Goal: Transaction & Acquisition: Purchase product/service

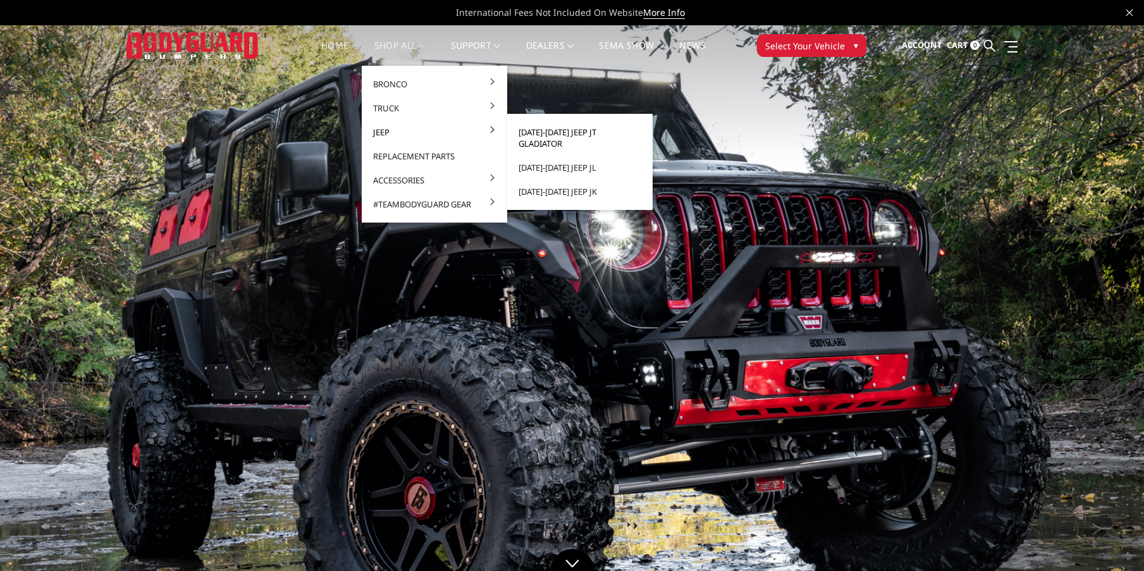
click at [544, 128] on link "[DATE]-[DATE] Jeep JT Gladiator" at bounding box center [579, 137] width 135 height 35
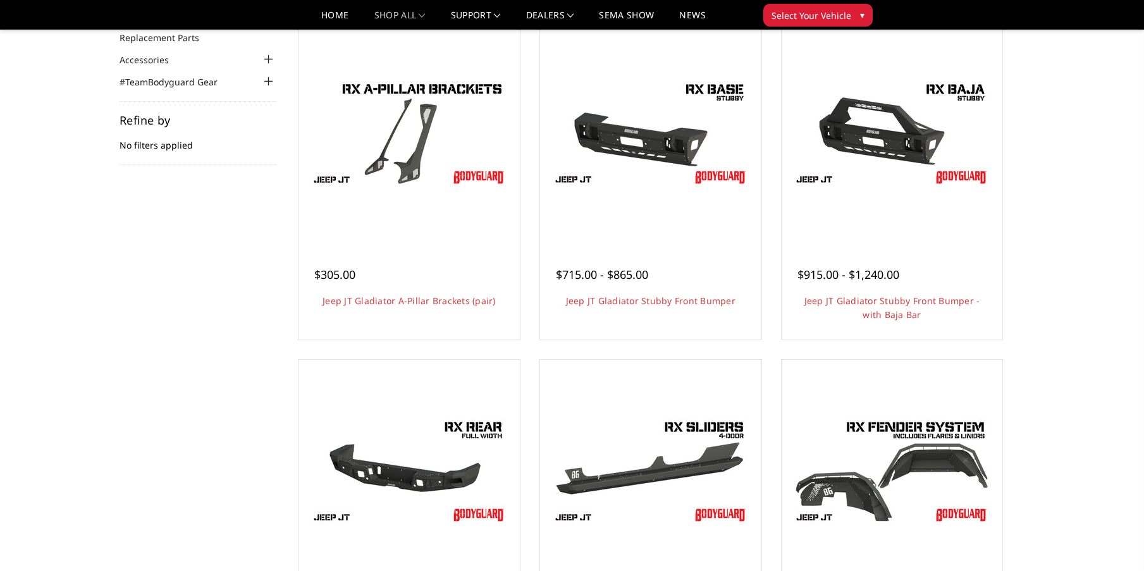
scroll to position [126, 0]
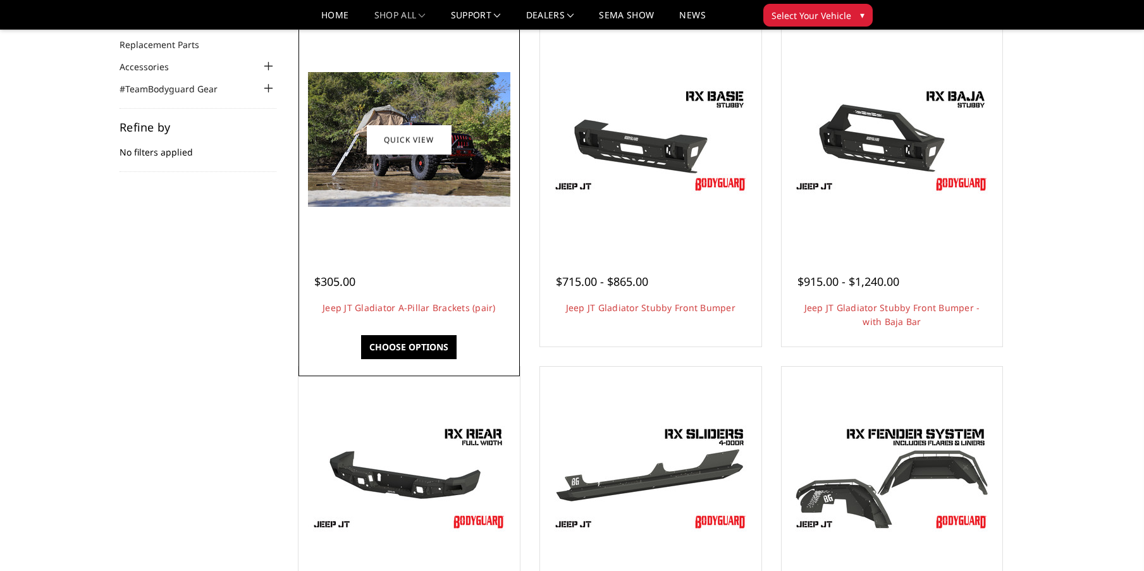
click at [405, 171] on img at bounding box center [409, 139] width 202 height 135
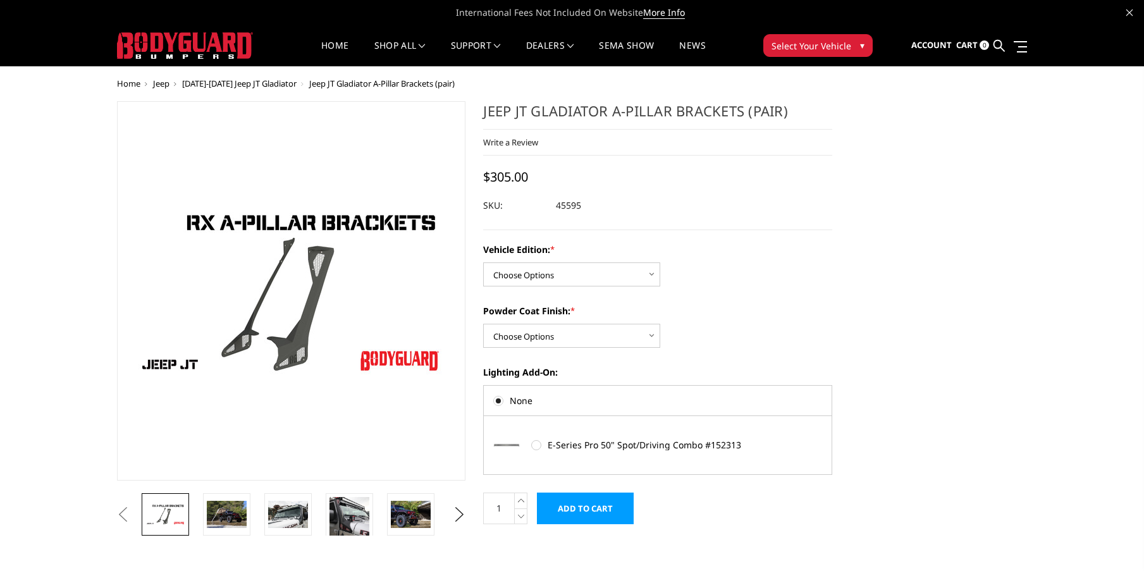
scroll to position [63, 0]
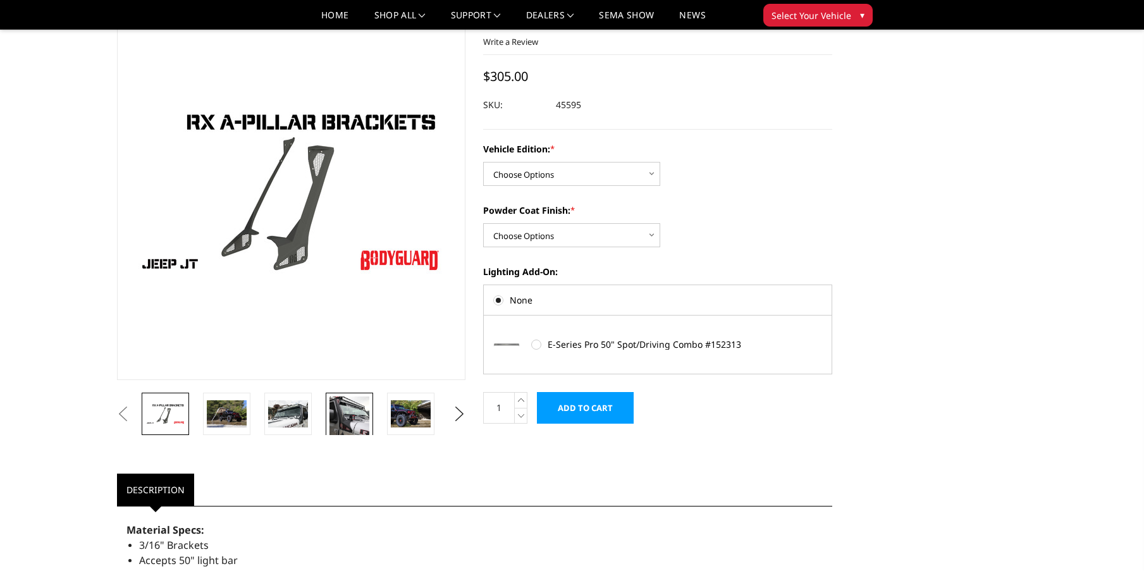
click at [339, 412] on img at bounding box center [349, 417] width 40 height 40
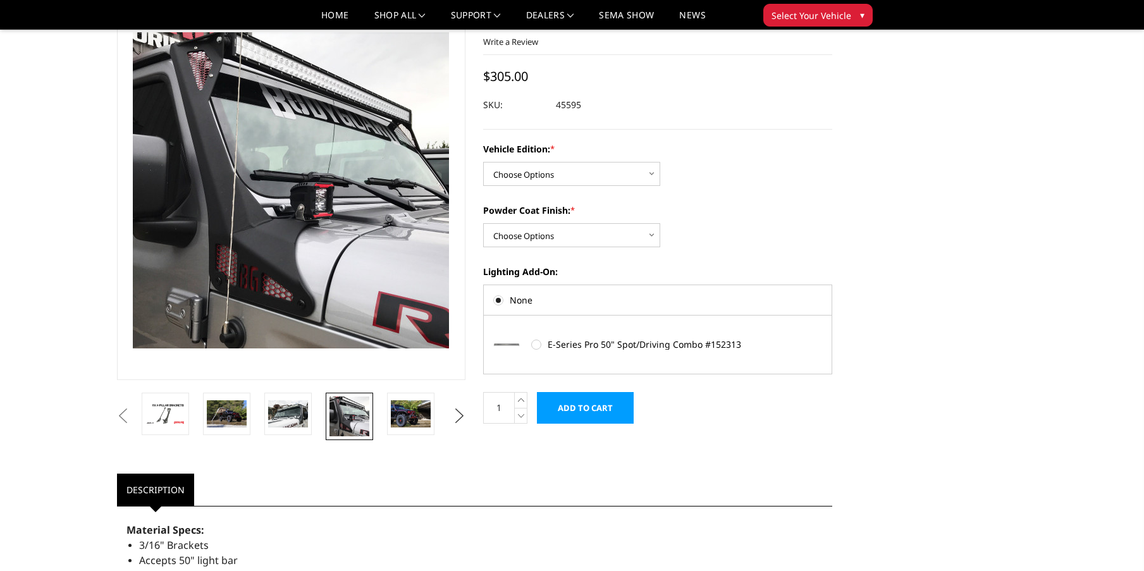
click at [457, 414] on button "Next" at bounding box center [459, 416] width 19 height 19
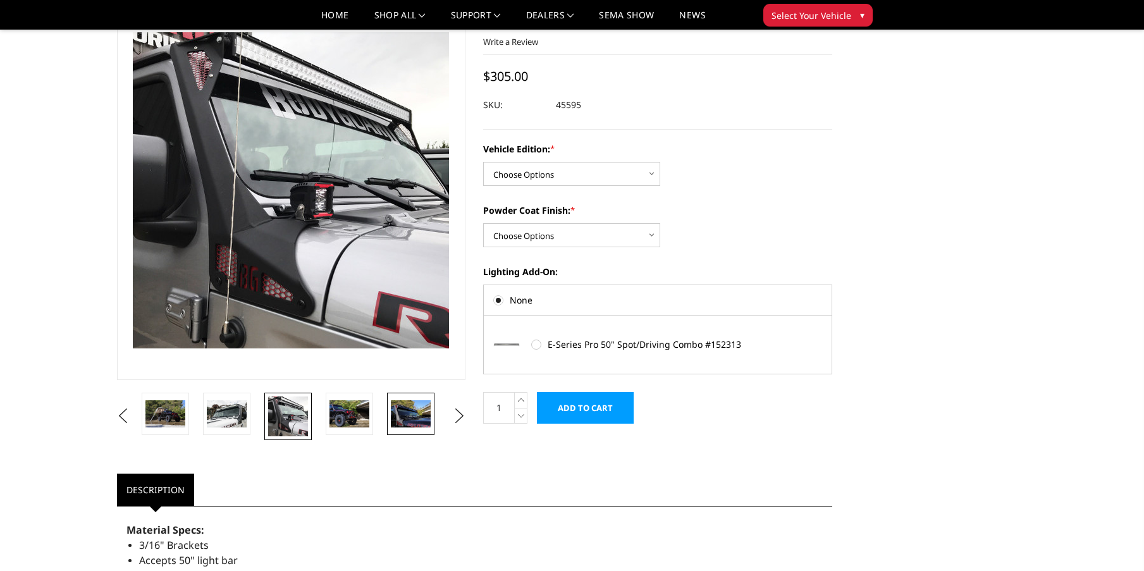
click at [423, 412] on img at bounding box center [411, 413] width 40 height 27
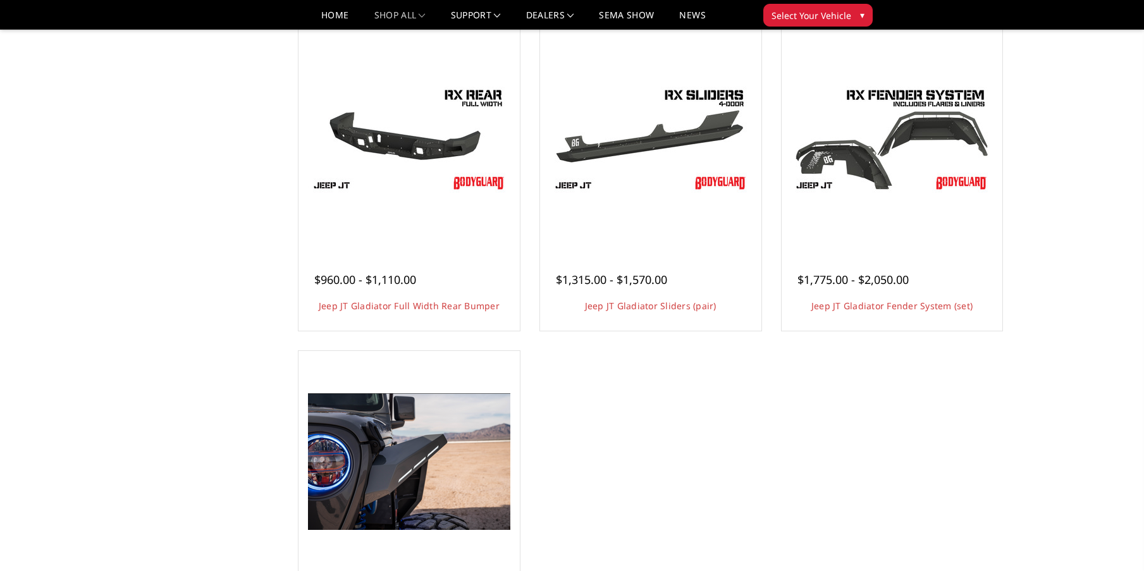
scroll to position [443, 0]
